Goal: Check status: Check status

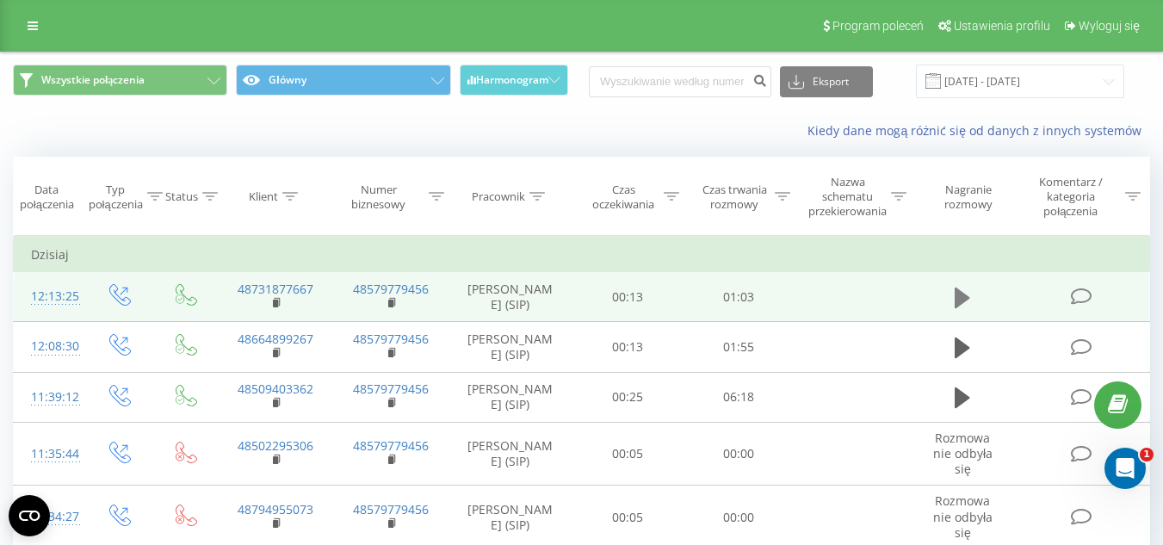
click at [951, 309] on button at bounding box center [963, 298] width 26 height 26
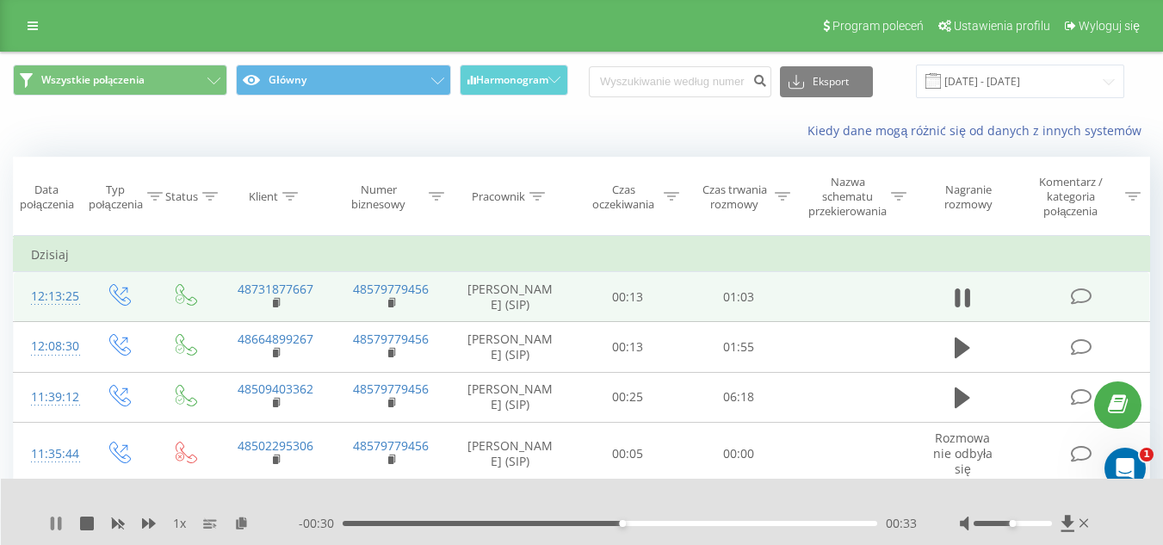
click at [64, 530] on div "1 x" at bounding box center [174, 523] width 250 height 17
click at [59, 521] on icon at bounding box center [59, 524] width 3 height 14
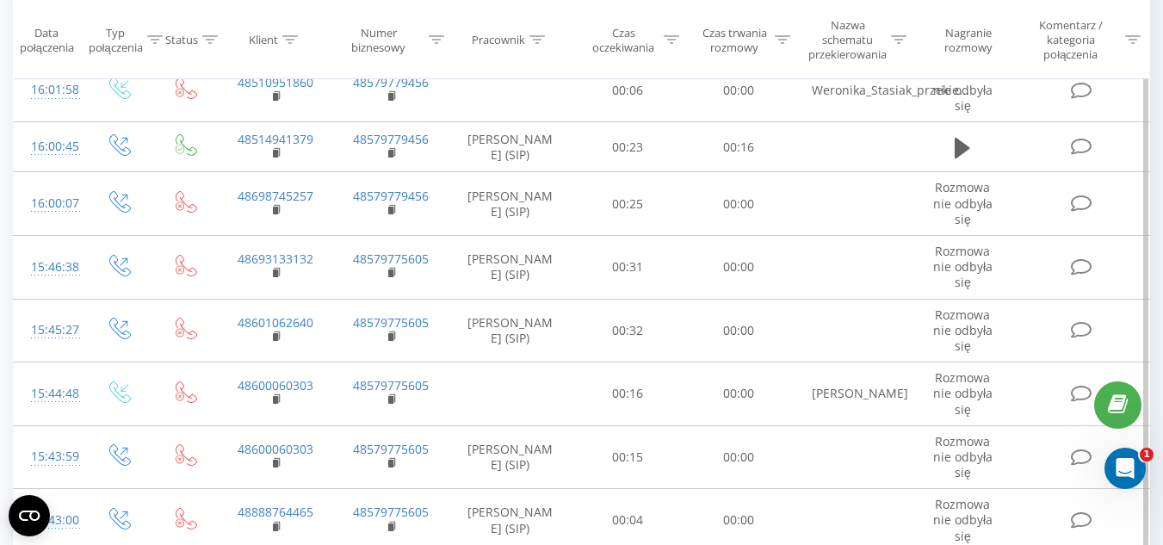
scroll to position [5525, 0]
